Goal: Task Accomplishment & Management: Manage account settings

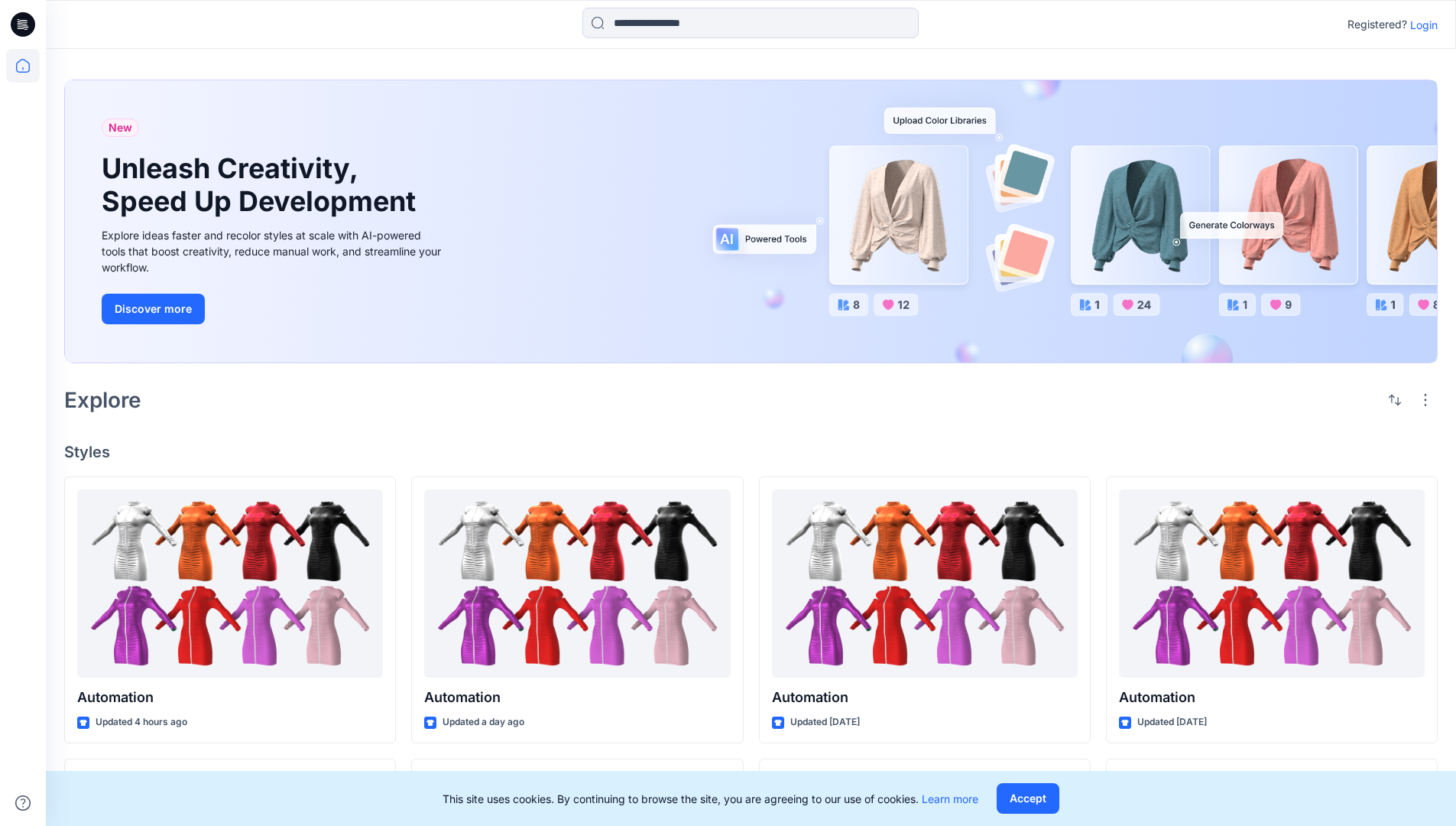
click at [1421, 24] on p "Login" at bounding box center [1424, 24] width 28 height 16
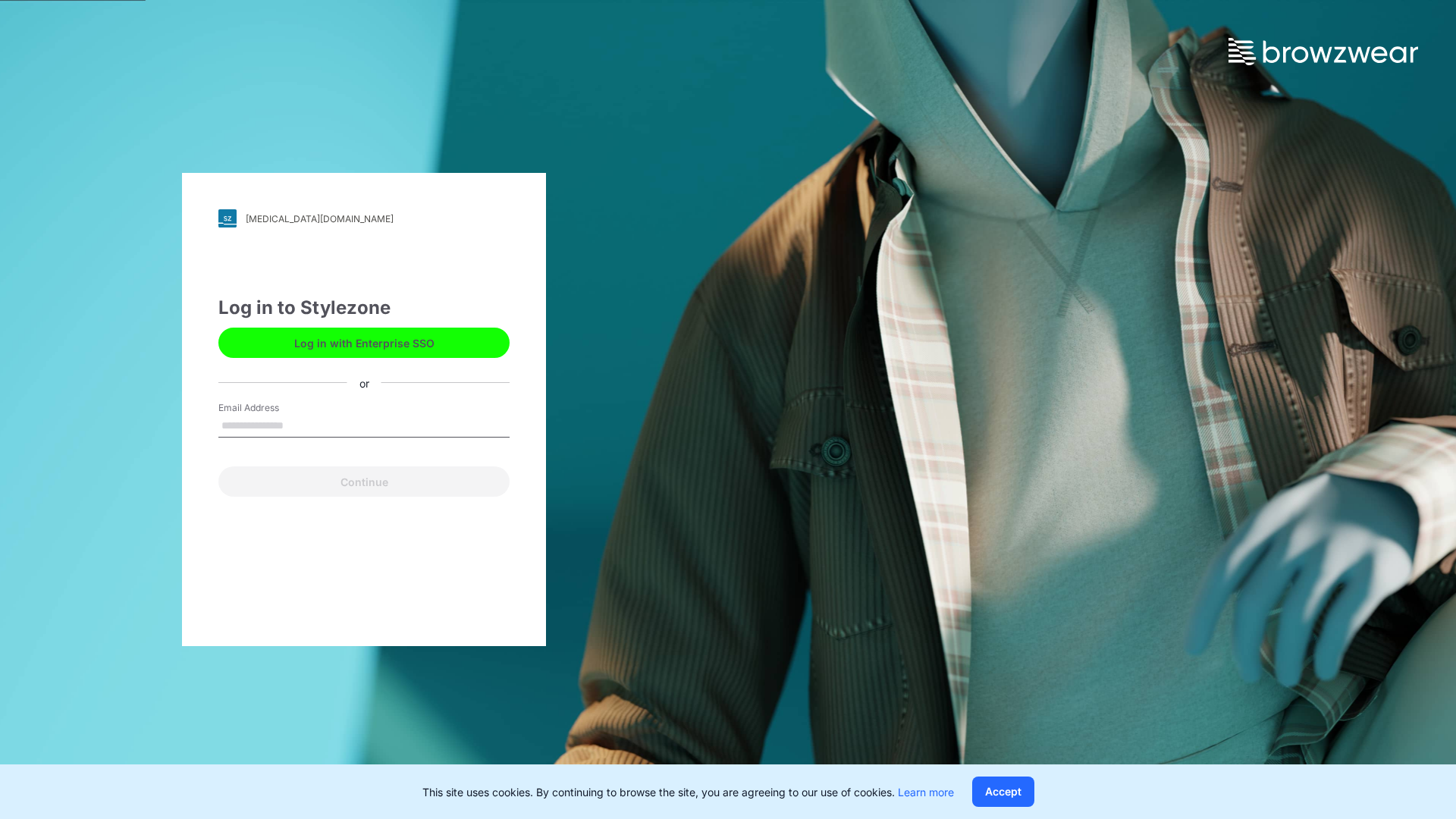
click at [300, 425] on input "Email Address" at bounding box center [364, 426] width 291 height 23
type input "**********"
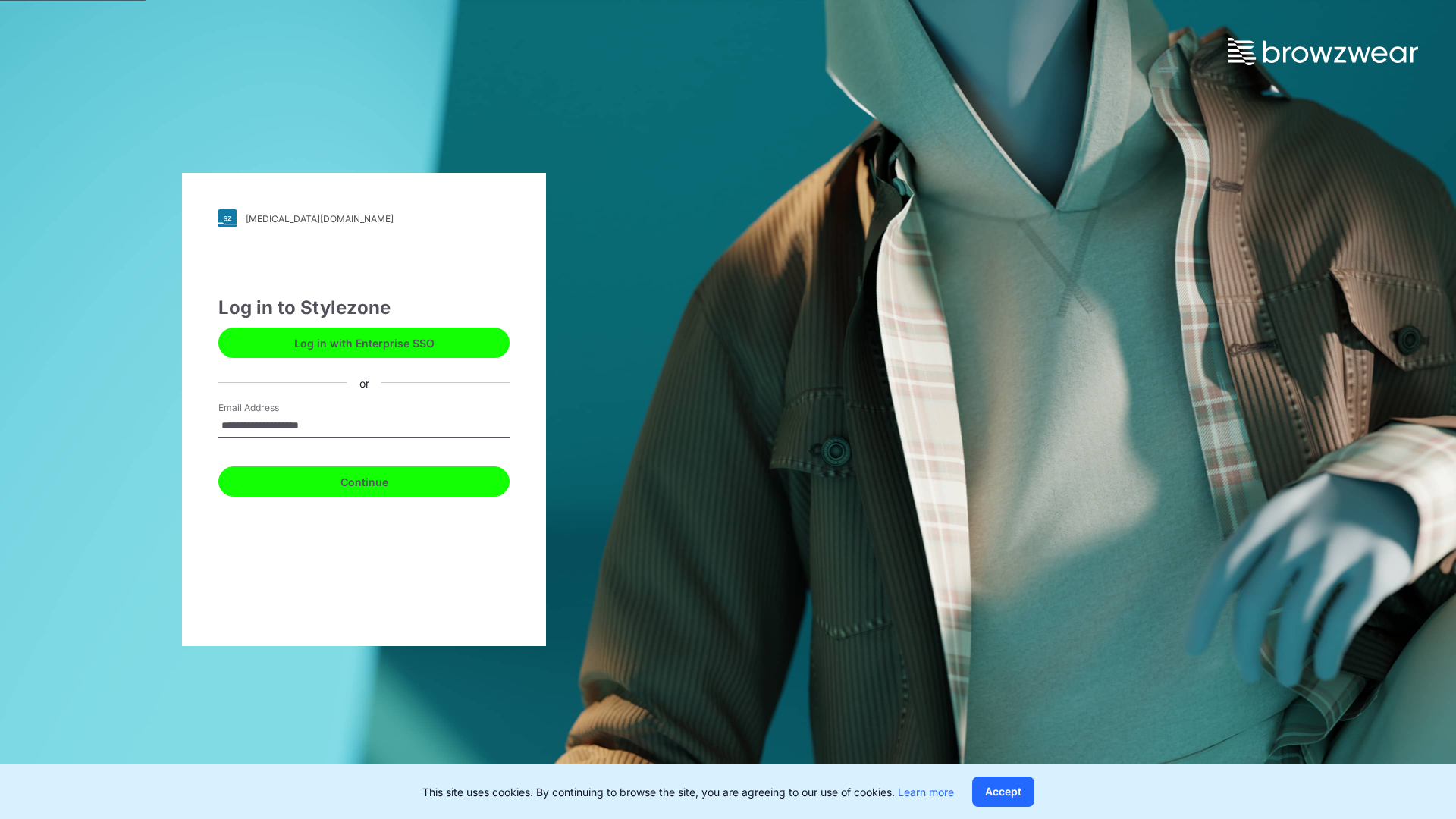
click at [380, 479] on button "Continue" at bounding box center [364, 481] width 291 height 30
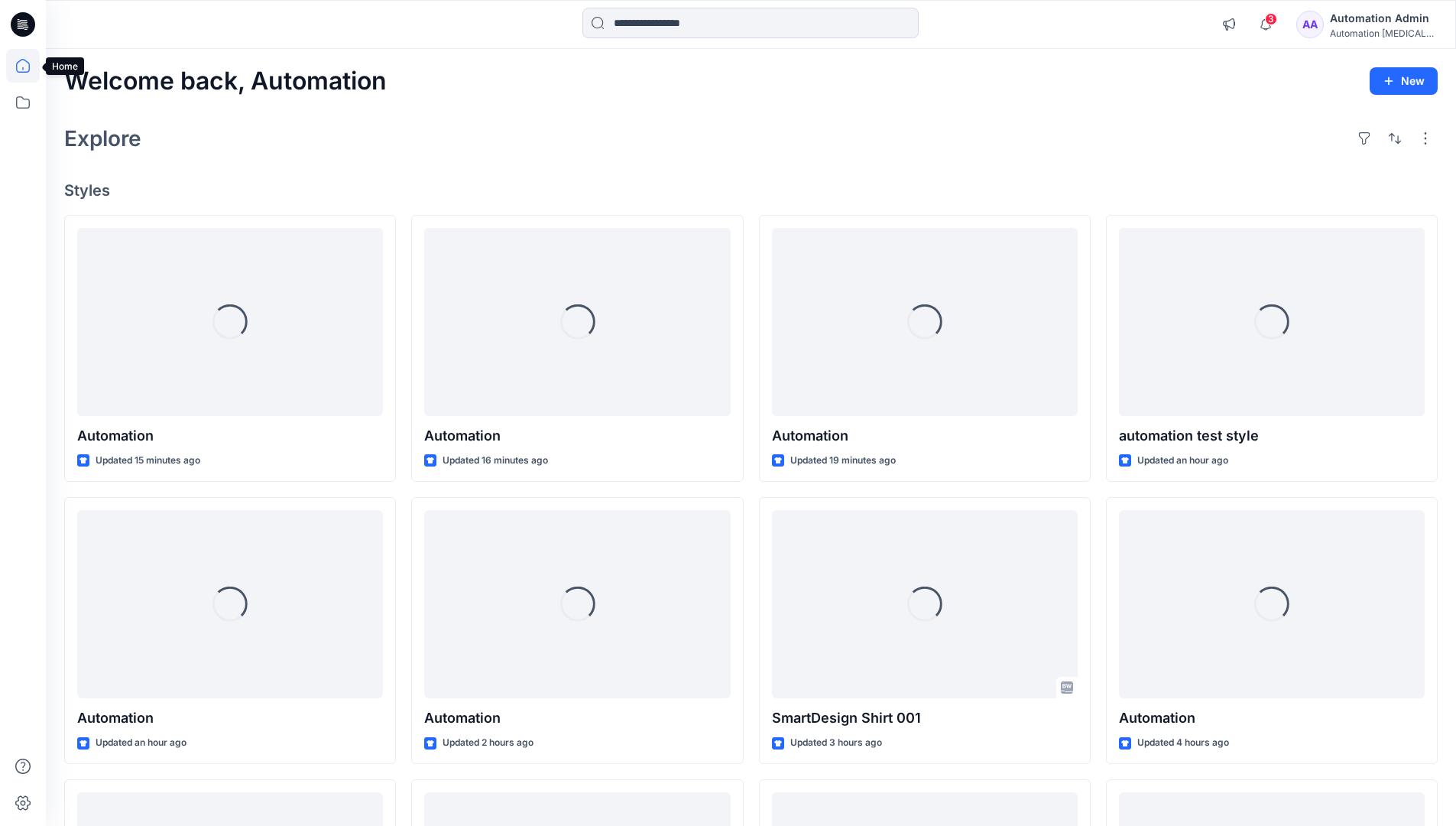
click at [29, 66] on icon at bounding box center [23, 66] width 14 height 14
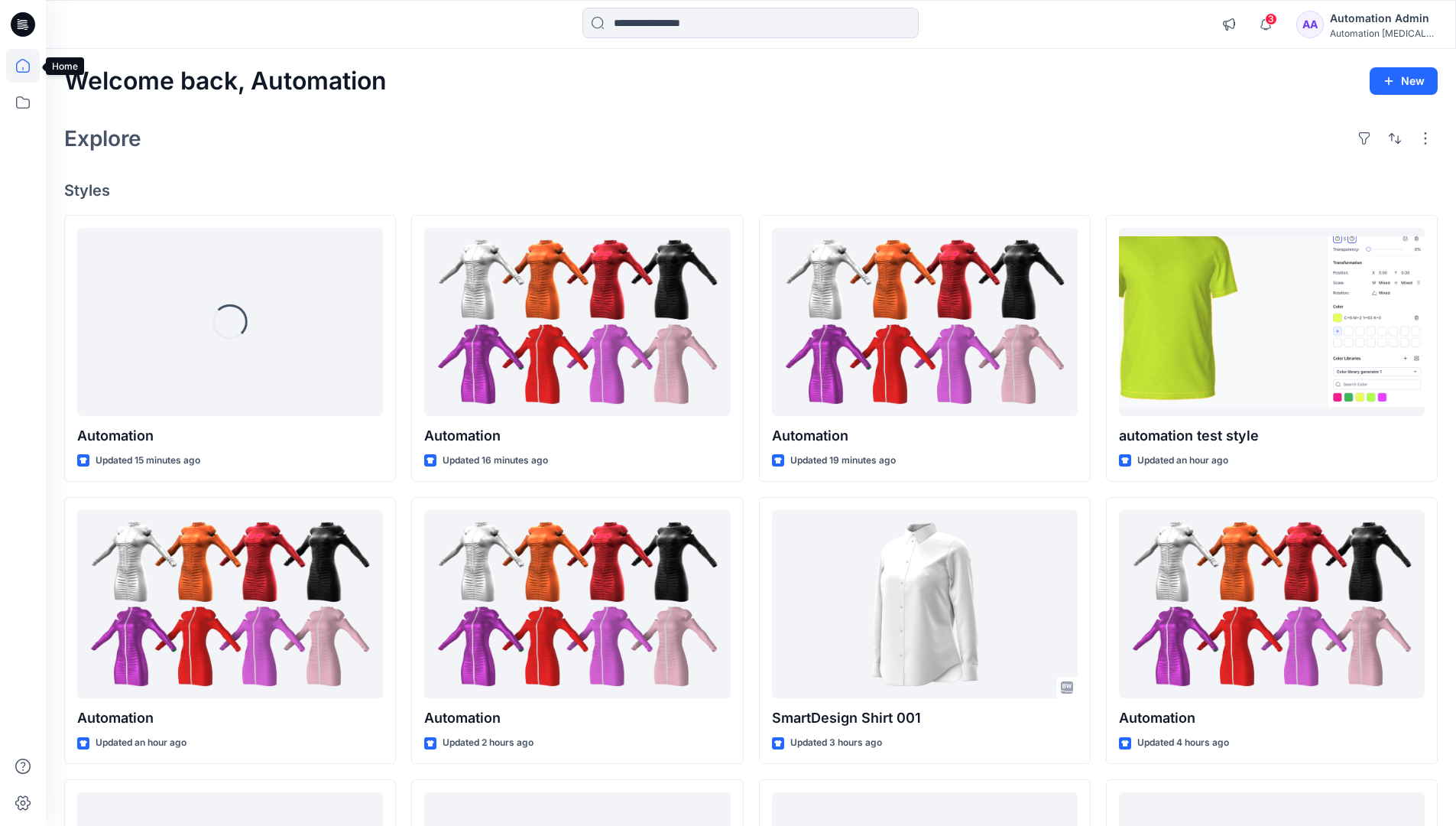
click at [1379, 24] on div "Automation Admin" at bounding box center [1383, 18] width 107 height 18
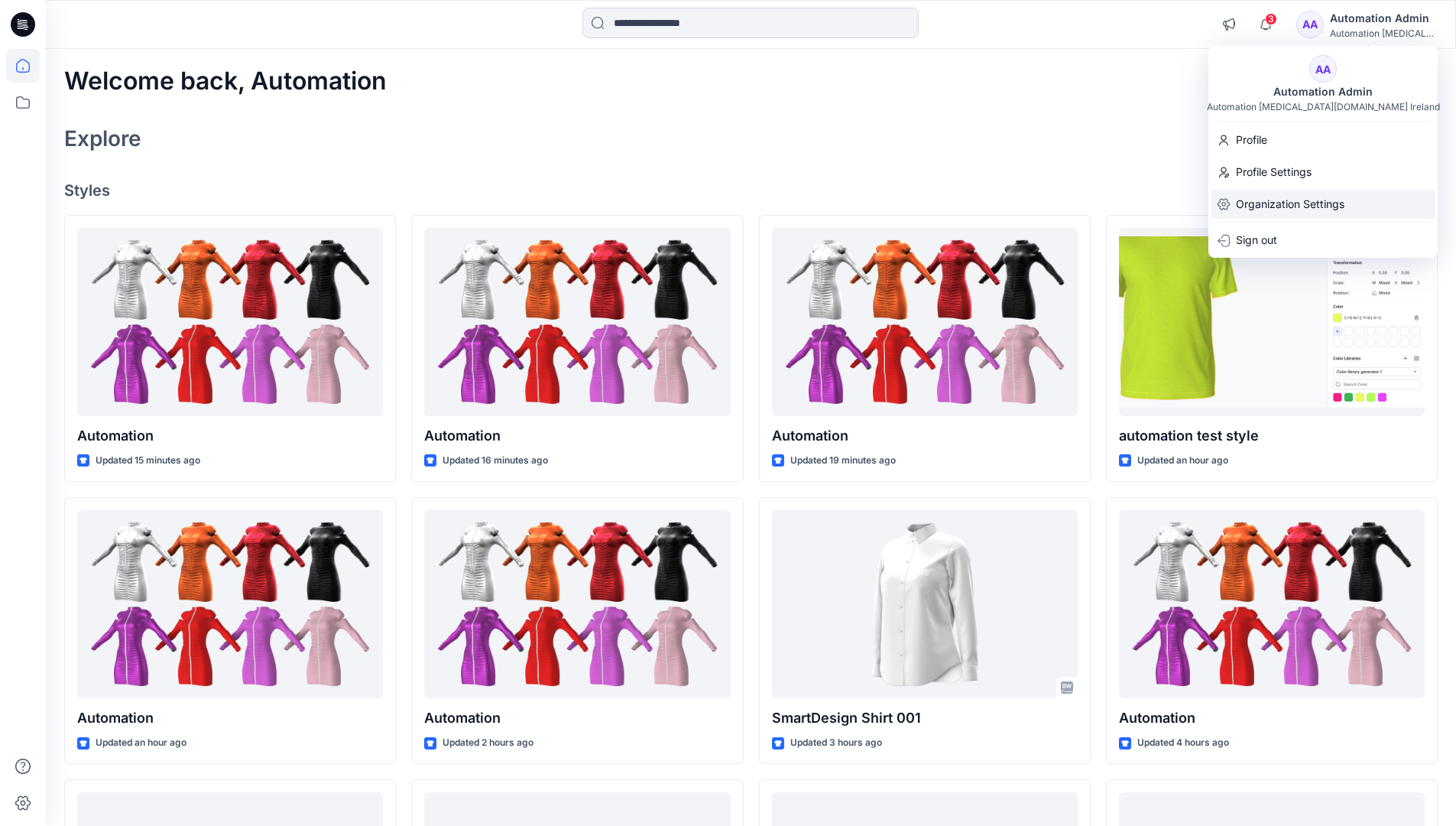
click at [1294, 207] on p "Organization Settings" at bounding box center [1290, 205] width 109 height 29
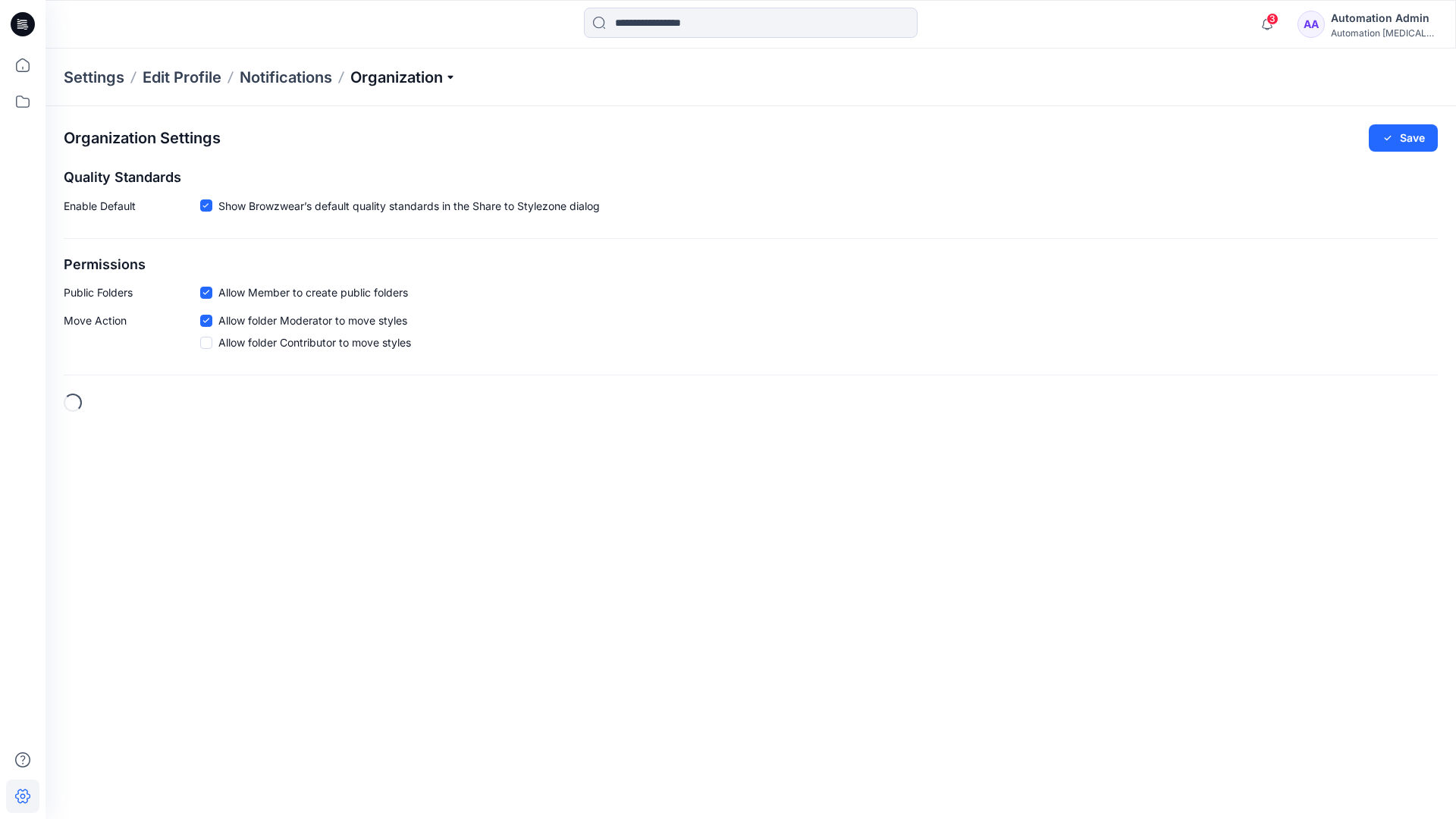
click at [431, 75] on p "Organization" at bounding box center [404, 77] width 106 height 21
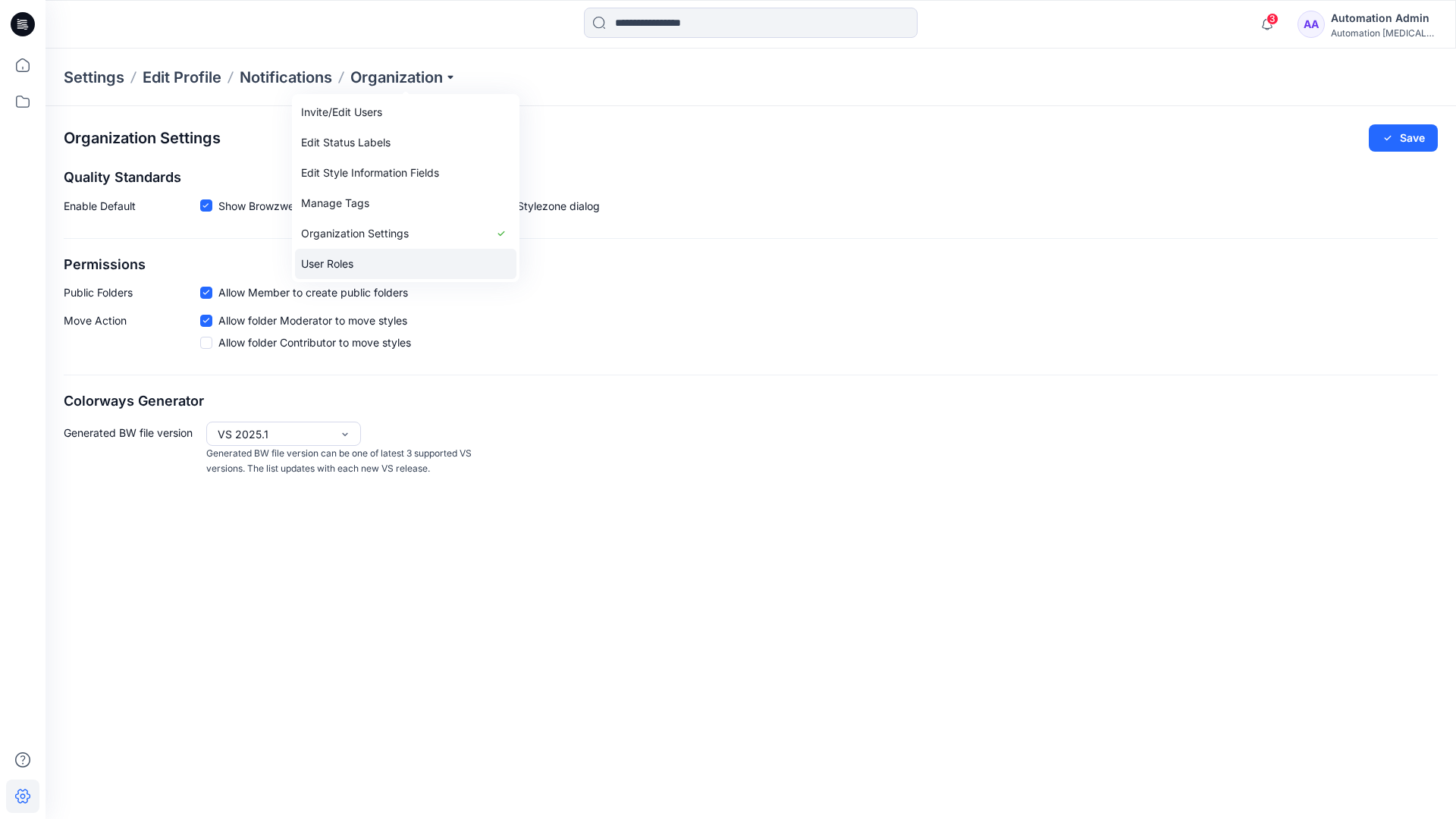
click at [363, 264] on link "User Roles" at bounding box center [405, 263] width 221 height 30
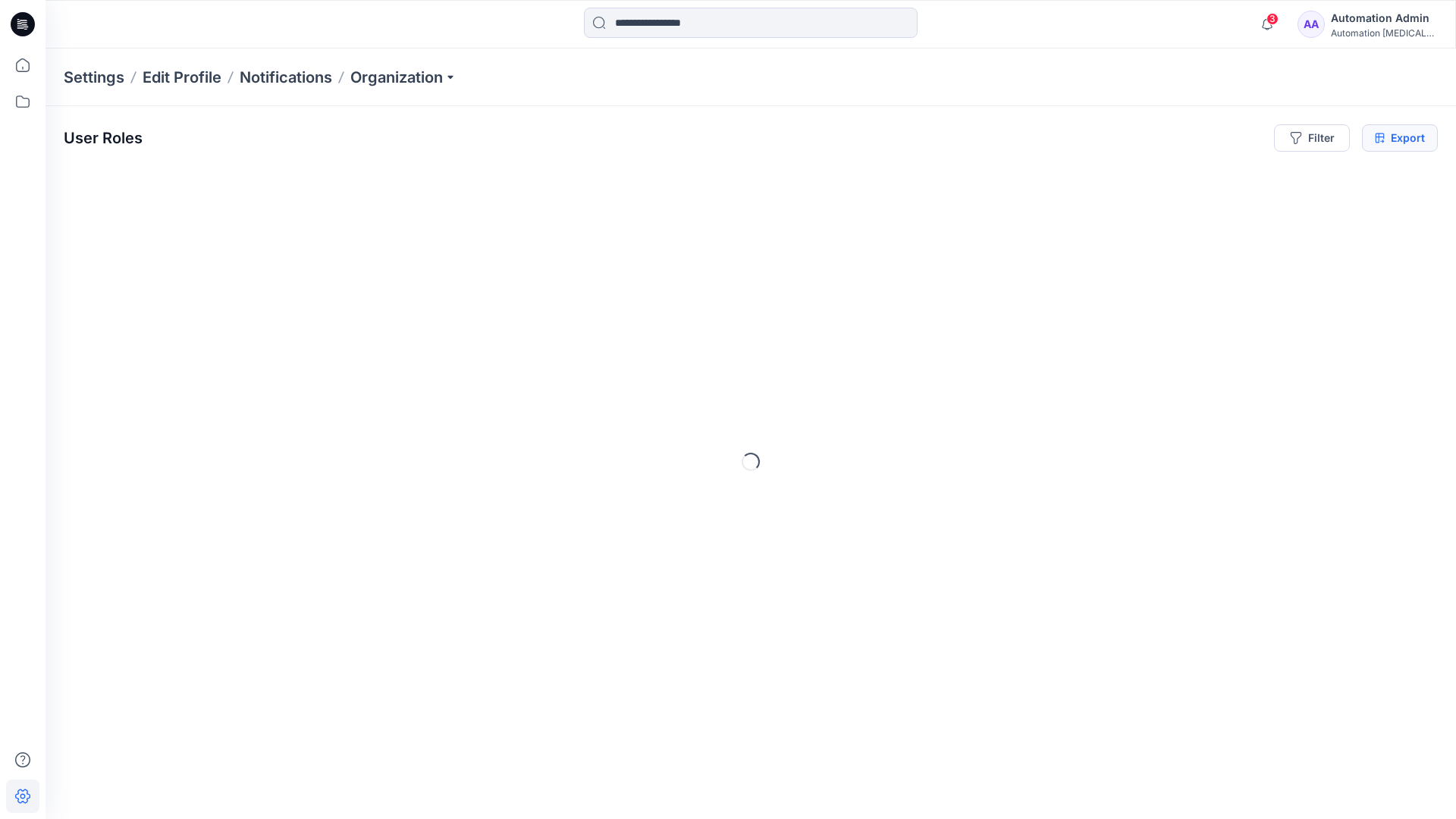
click at [1380, 138] on icon at bounding box center [1381, 138] width 10 height 12
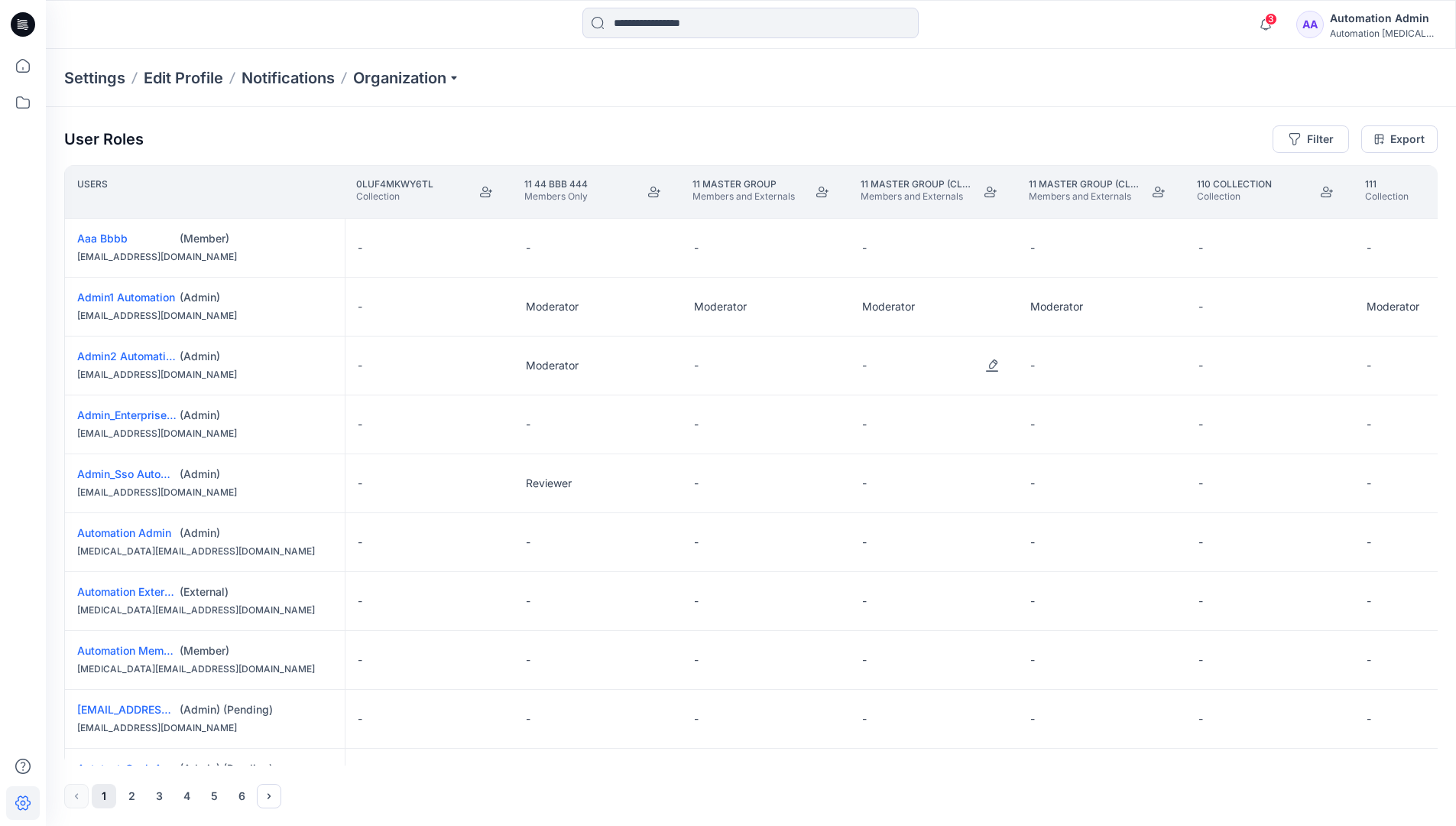
click at [1371, 27] on div "Automation Admin" at bounding box center [1383, 18] width 107 height 18
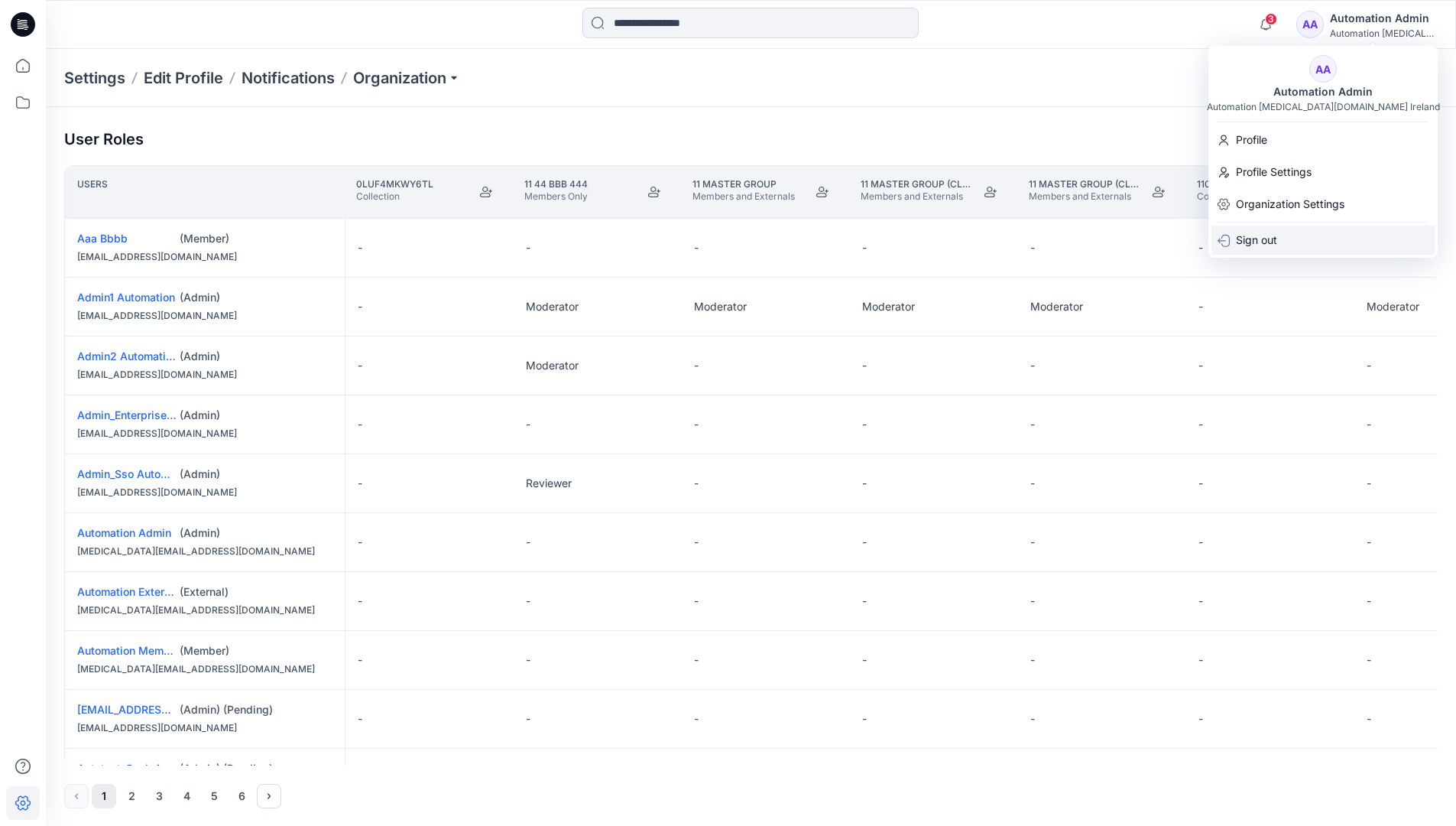
click at [1276, 239] on p "Sign out" at bounding box center [1257, 240] width 41 height 29
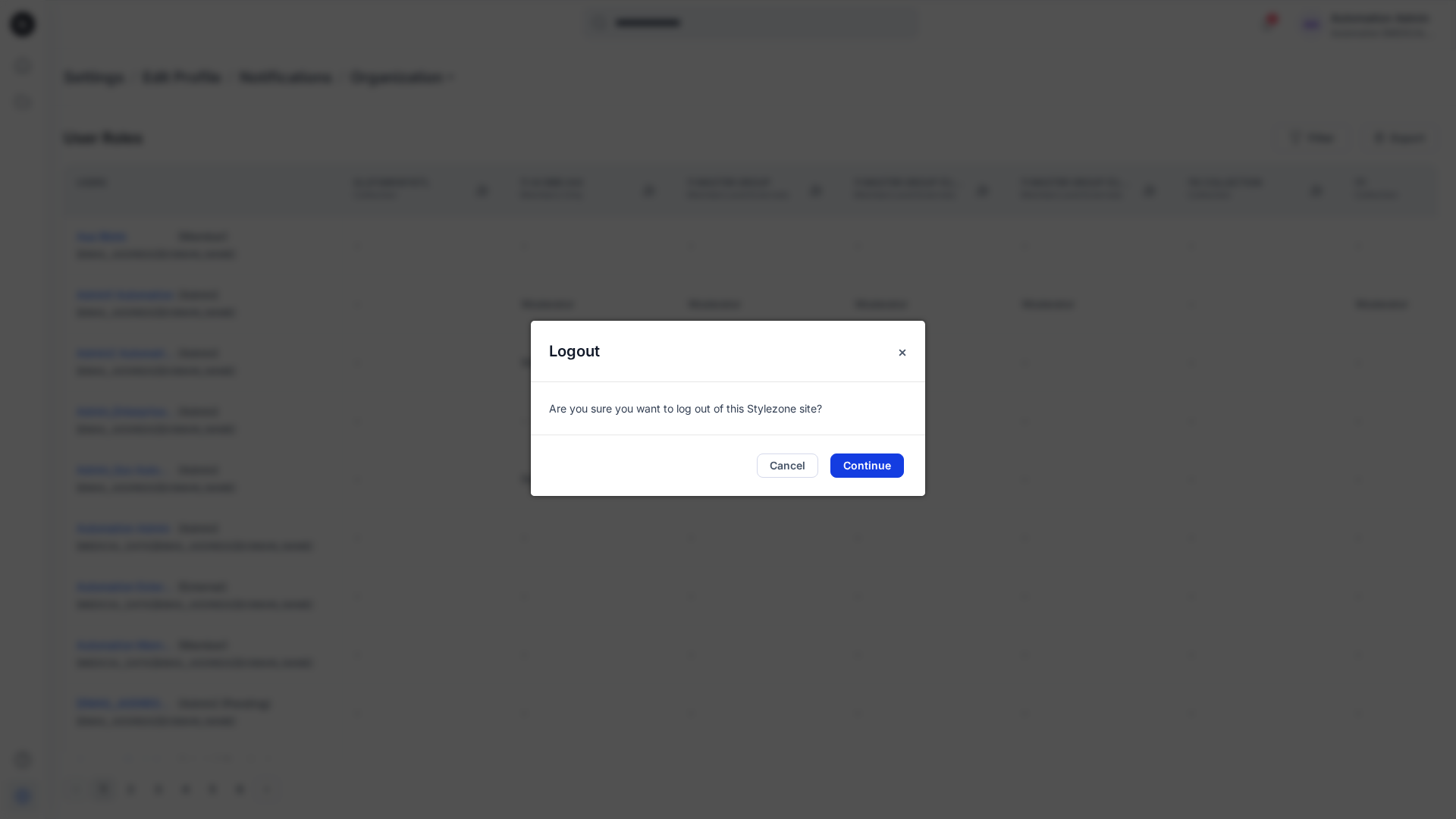
click at [895, 463] on button "Continue" at bounding box center [867, 465] width 74 height 24
